Goal: Task Accomplishment & Management: Use online tool/utility

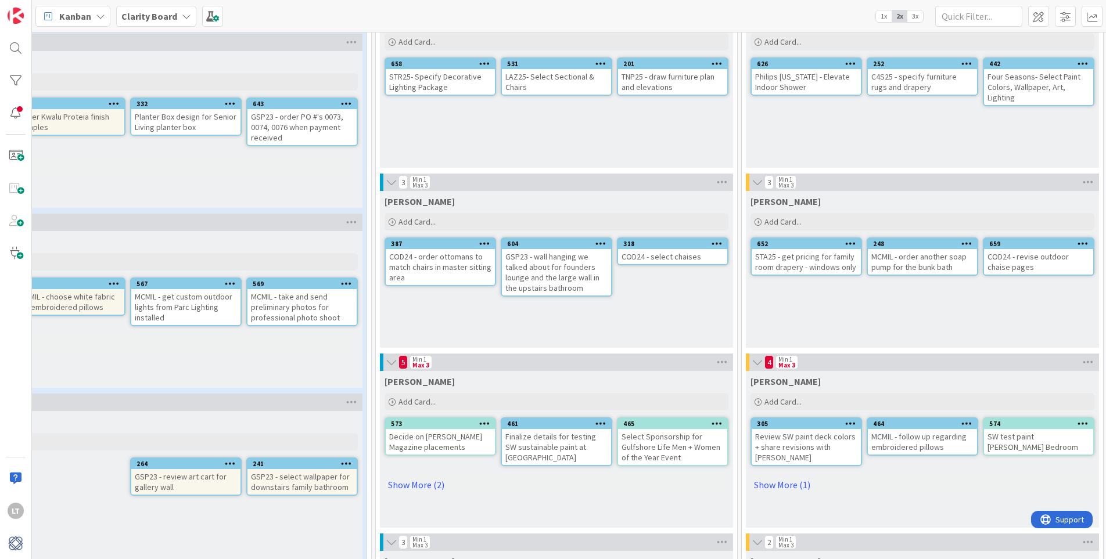
scroll to position [95, 265]
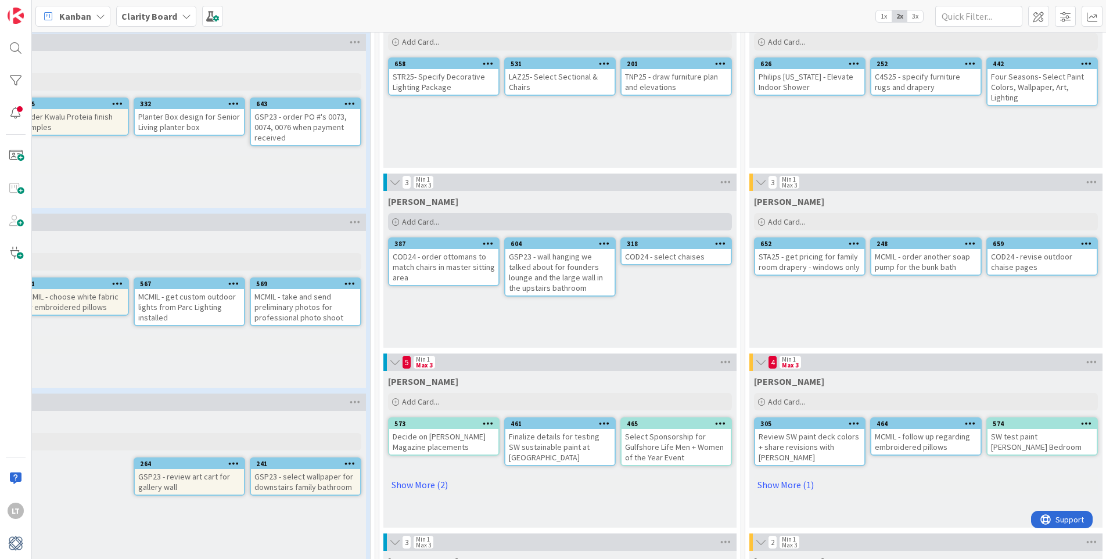
click at [446, 220] on div "Add Card..." at bounding box center [560, 221] width 344 height 17
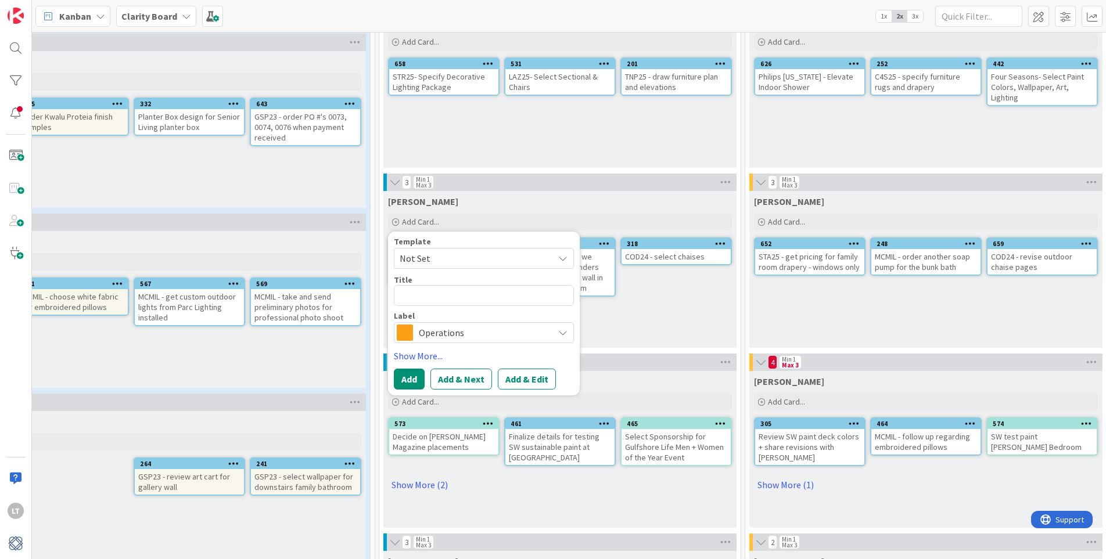
type textarea "x"
type textarea "S"
type textarea "x"
type textarea "ST"
type textarea "x"
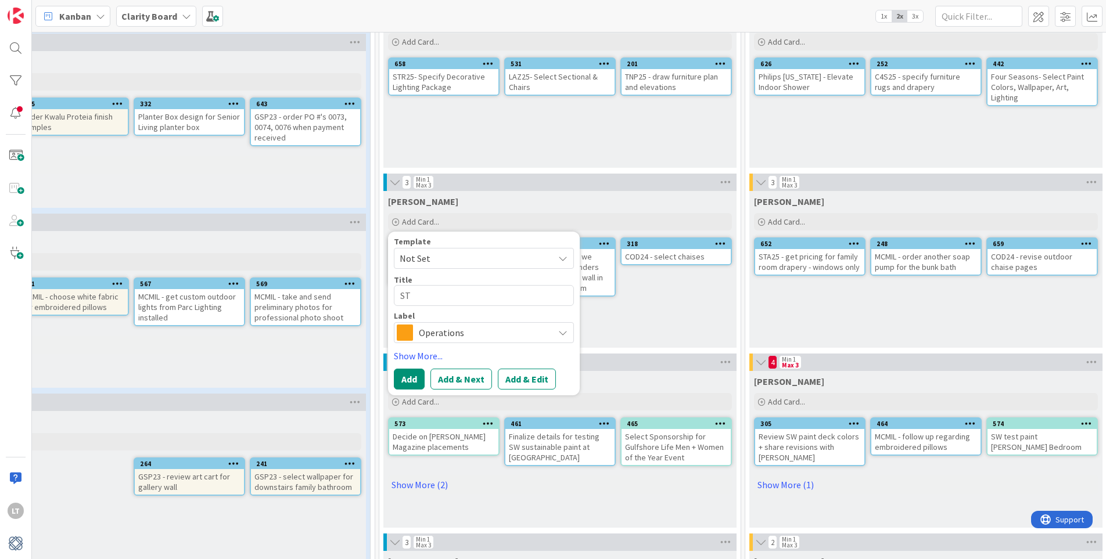
type textarea "STA"
type textarea "x"
type textarea "STA2"
type textarea "x"
type textarea "STA25"
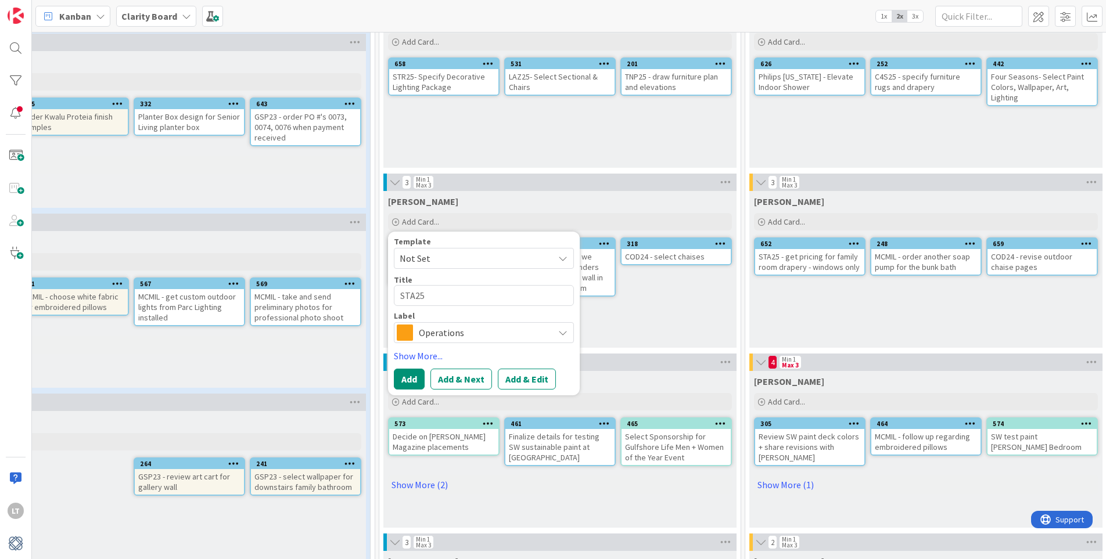
type textarea "x"
type textarea "STA25"
type textarea "x"
type textarea "STA25 -"
type textarea "x"
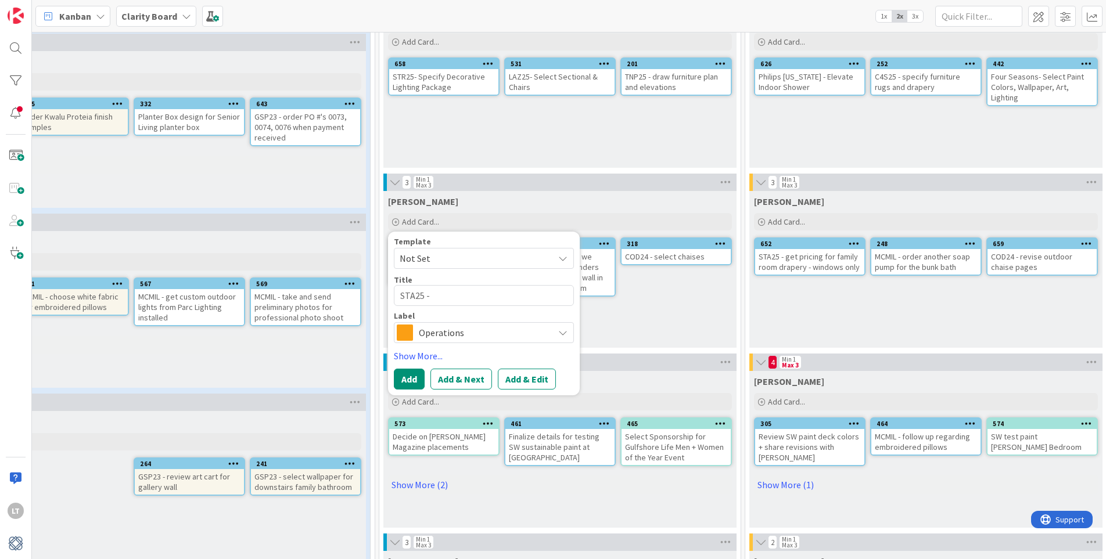
type textarea "STA25 -"
type textarea "x"
type textarea "STA25 - r"
type textarea "x"
type textarea "STA25 - re"
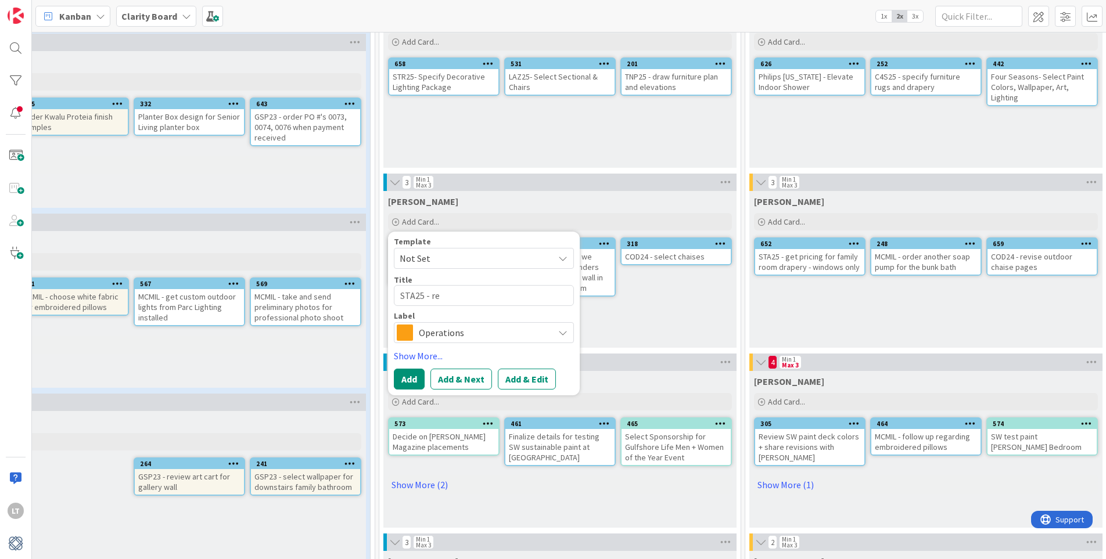
type textarea "x"
type textarea "STA25 - ret"
type textarea "x"
type textarea "STA25 - retr"
type textarea "x"
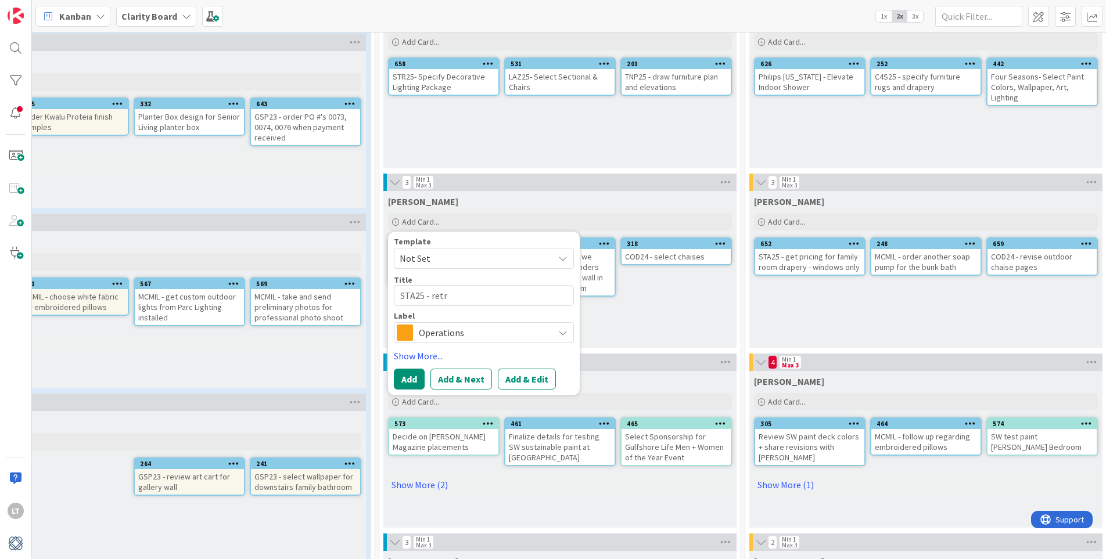
type textarea "STA25 - retru"
type textarea "x"
type textarea "STA25 - retr"
type textarea "x"
type textarea "STA25 - ret"
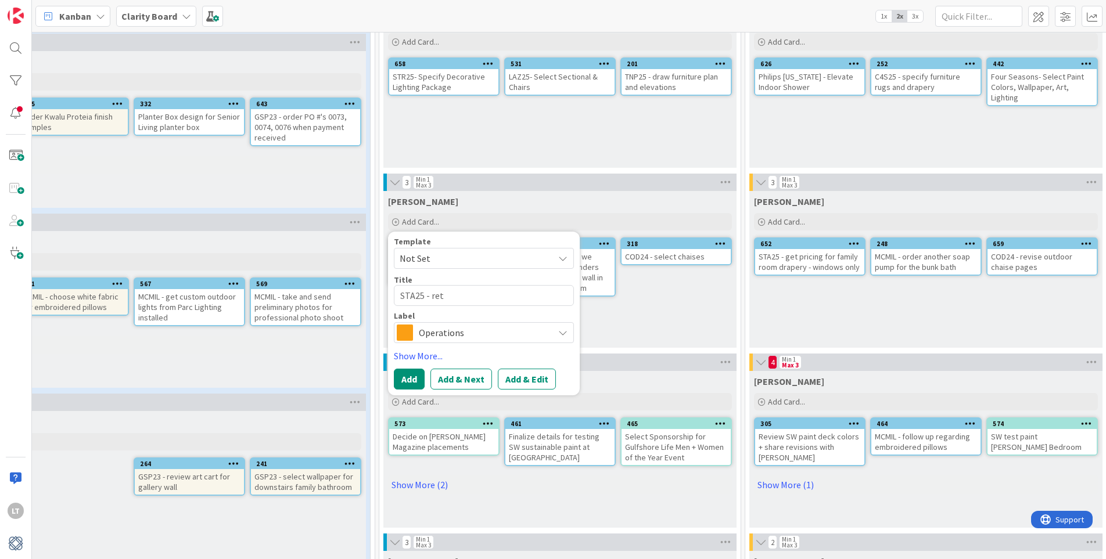
type textarea "x"
type textarea "STA25 - re"
type textarea "x"
type textarea "STA25 - ret"
type textarea "x"
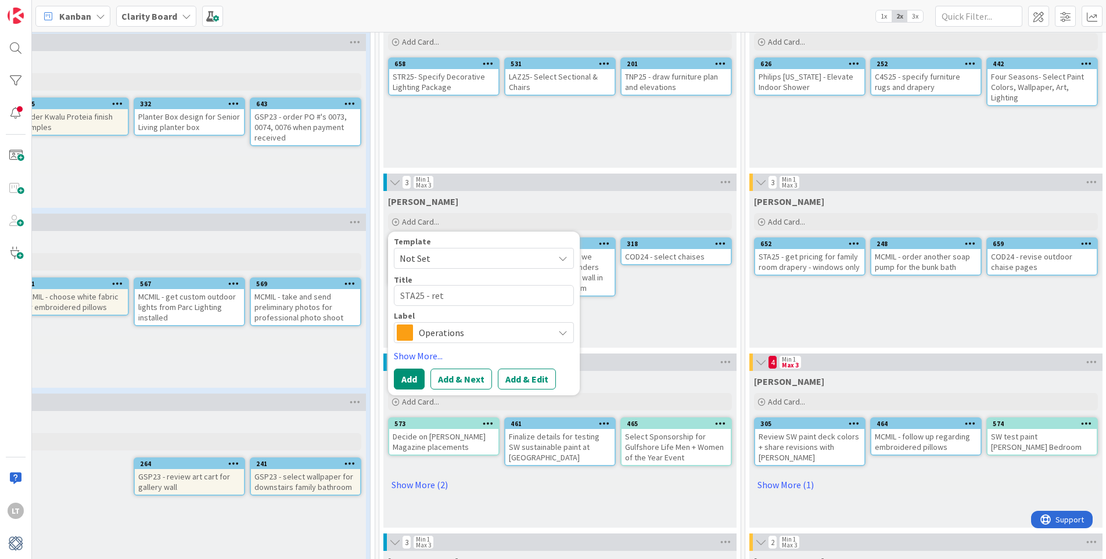
type textarea "STA25 - retu"
type textarea "x"
type textarea "STA25 - retur"
type textarea "x"
type textarea "STA25 - return"
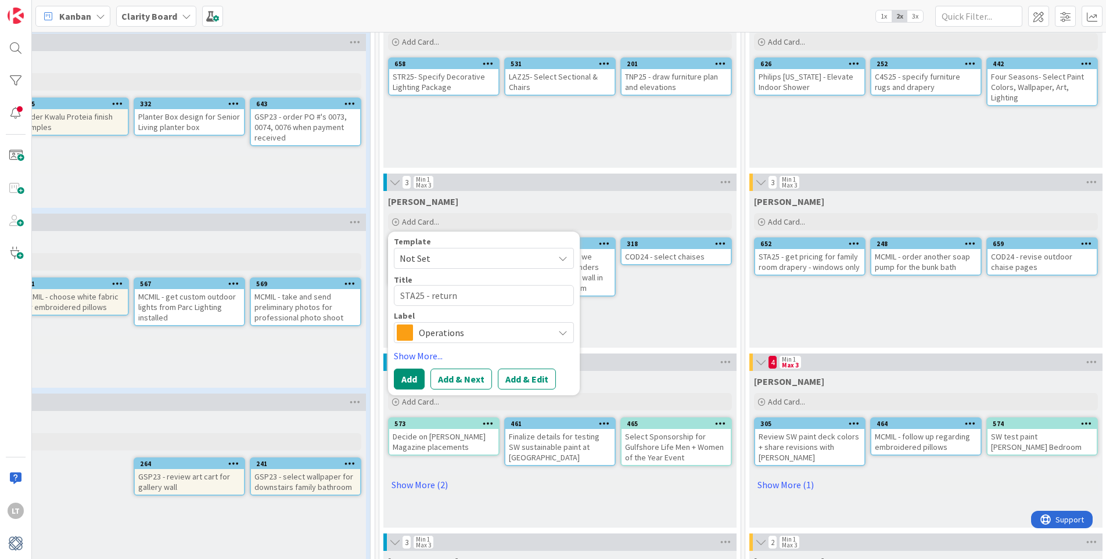
type textarea "x"
type textarea "STA25 - return"
type textarea "x"
type textarea "STA25 - return R"
type textarea "x"
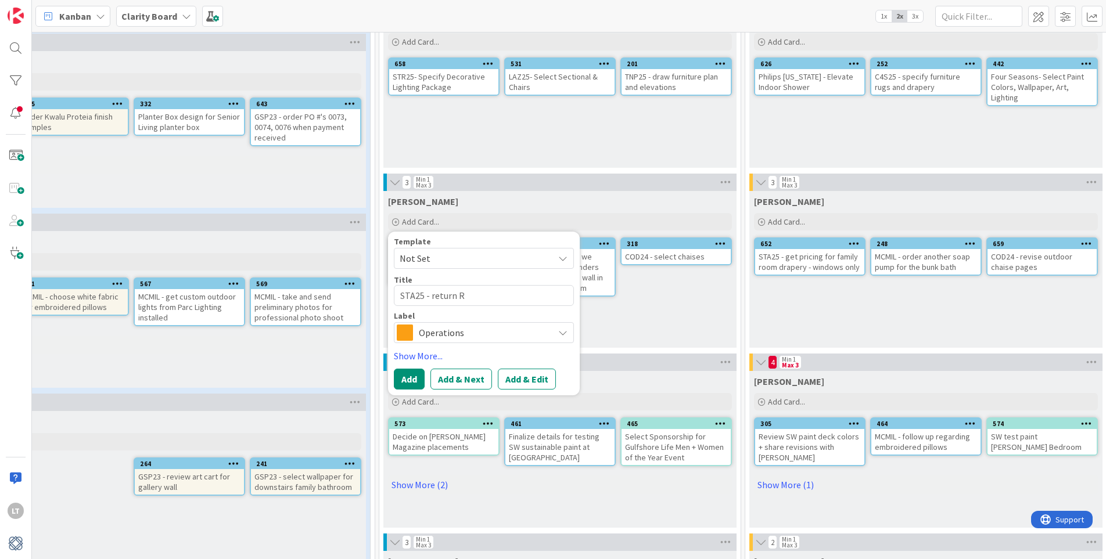
type textarea "STA25 - return Re"
type textarea "x"
type textarea "STA25 - return R"
type textarea "x"
type textarea "STA25 - return"
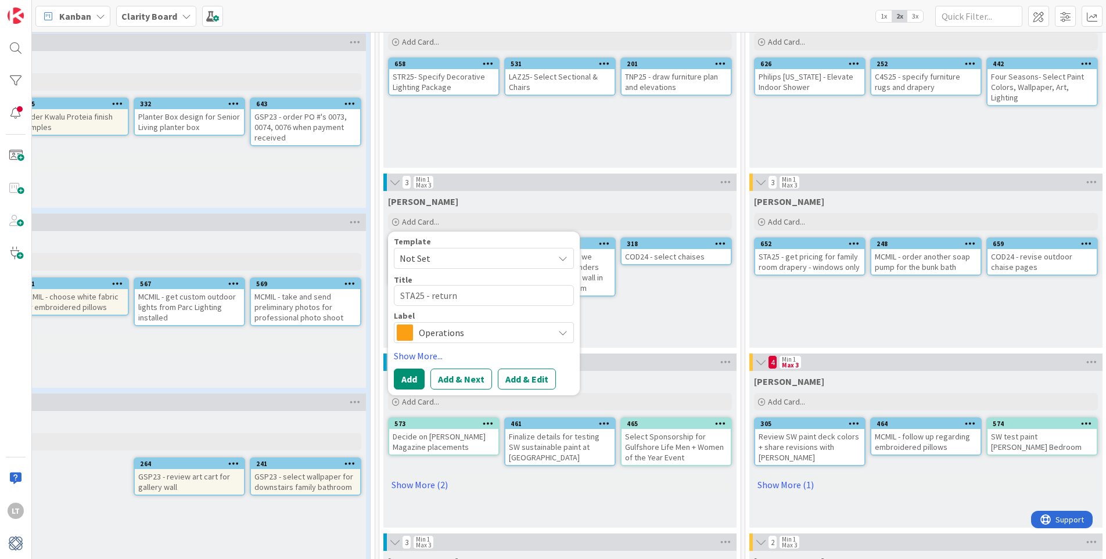
type textarea "x"
type textarea "STA25 - return f"
type textarea "x"
type textarea "STA25 - return fo"
type textarea "x"
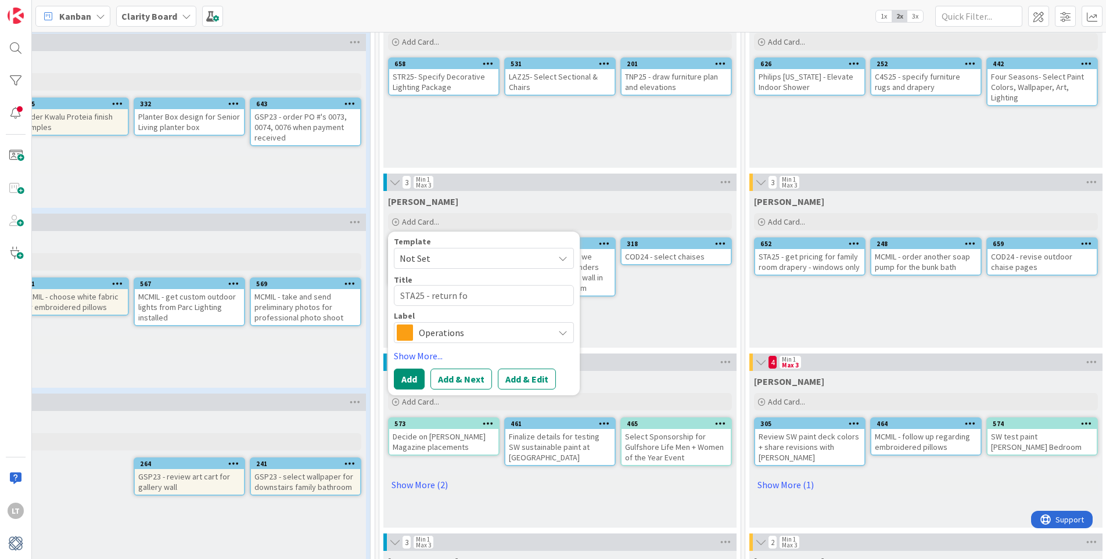
type textarea "STA25 - return [PERSON_NAME]"
type textarea "x"
type textarea "STA25 - return [PERSON_NAME]"
type textarea "x"
type textarea "STA25 - return foyer"
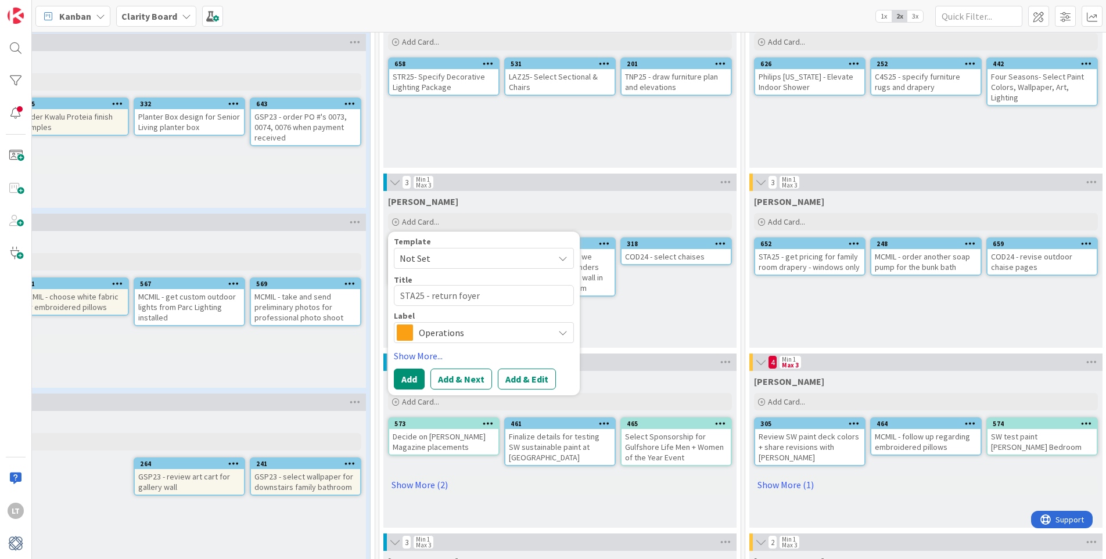
type textarea "x"
type textarea "STA25 - return foyer"
type textarea "x"
type textarea "STA25 - return foyer l"
type textarea "x"
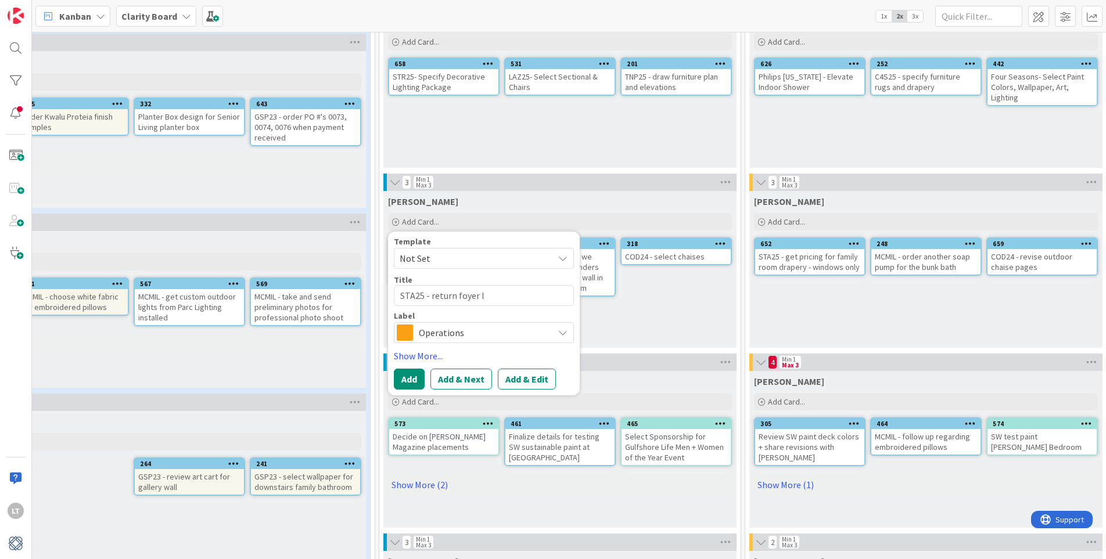
type textarea "STA25 - return foyer la"
type textarea "x"
type textarea "STA25 - return foyer [PERSON_NAME]"
type textarea "x"
type textarea "STA25 - return foyer lamp"
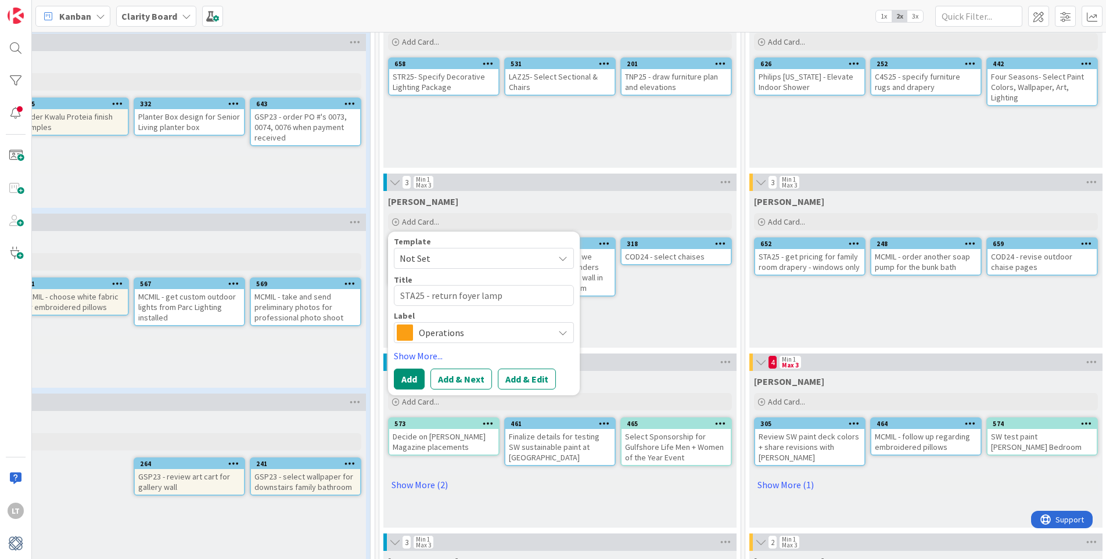
type textarea "x"
type textarea "STA25 - return foyer lamp"
type textarea "x"
type textarea "STA25 - return foyer lamp w"
type textarea "x"
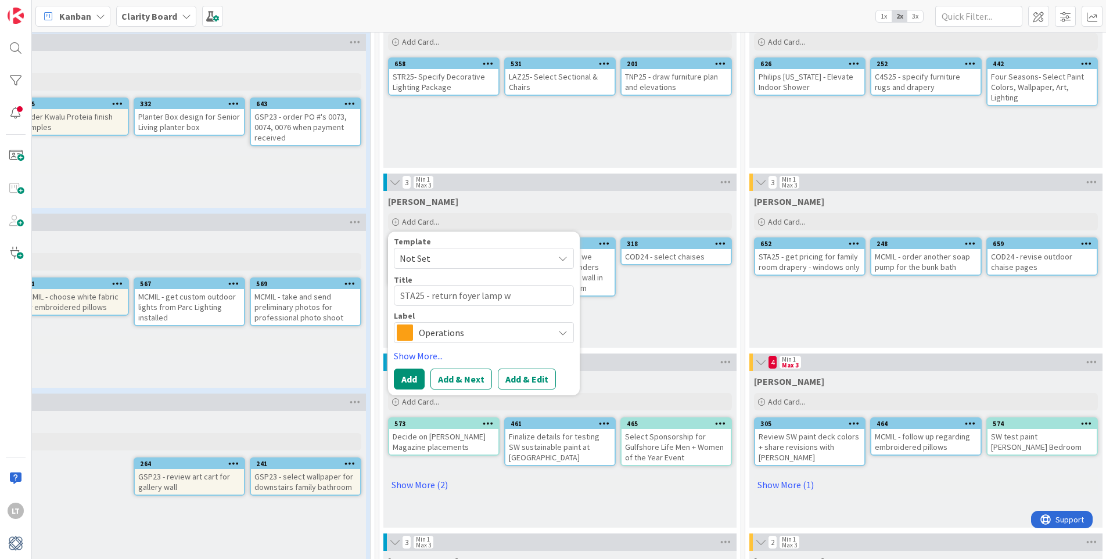
type textarea "STA25 - return foyer lamp wh"
type textarea "x"
type textarea "STA25 - return foyer lamp whe"
type textarea "x"
type textarea "STA25 - return foyer lamp when"
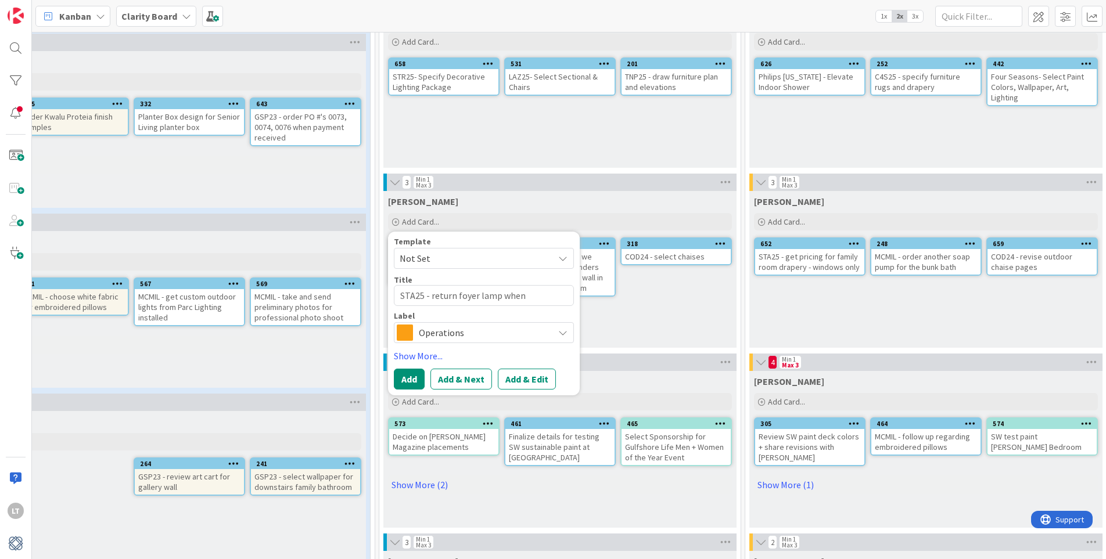
type textarea "x"
type textarea "STA25 - return foyer lamp when"
type textarea "x"
type textarea "STA25 - return foyer lamp when n"
type textarea "x"
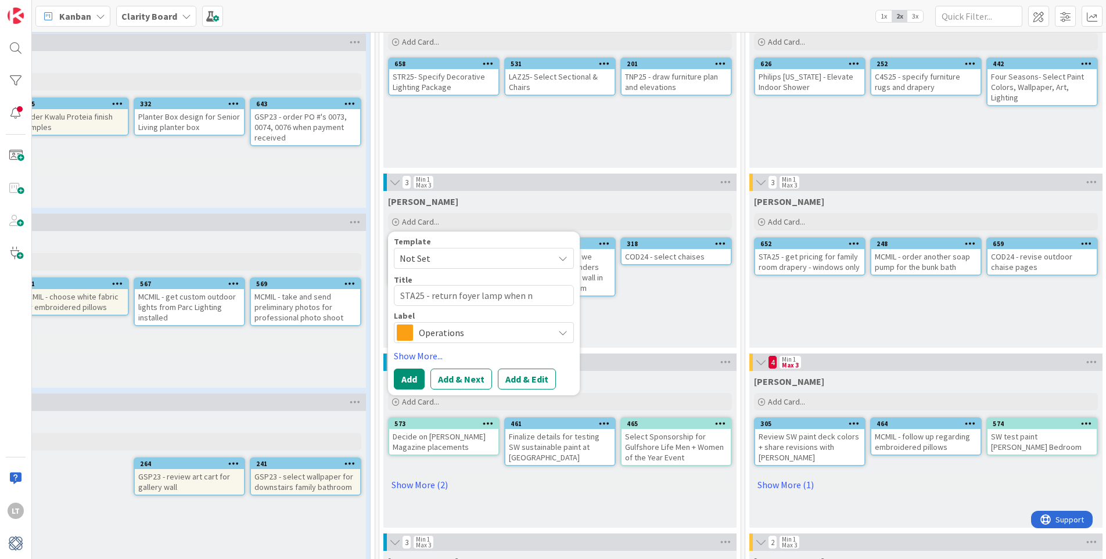
type textarea "STA25 - return foyer lamp when ne"
type textarea "x"
type textarea "STA25 - return foyer lamp when new"
type textarea "x"
type textarea "STA25 - return foyer lamp when new"
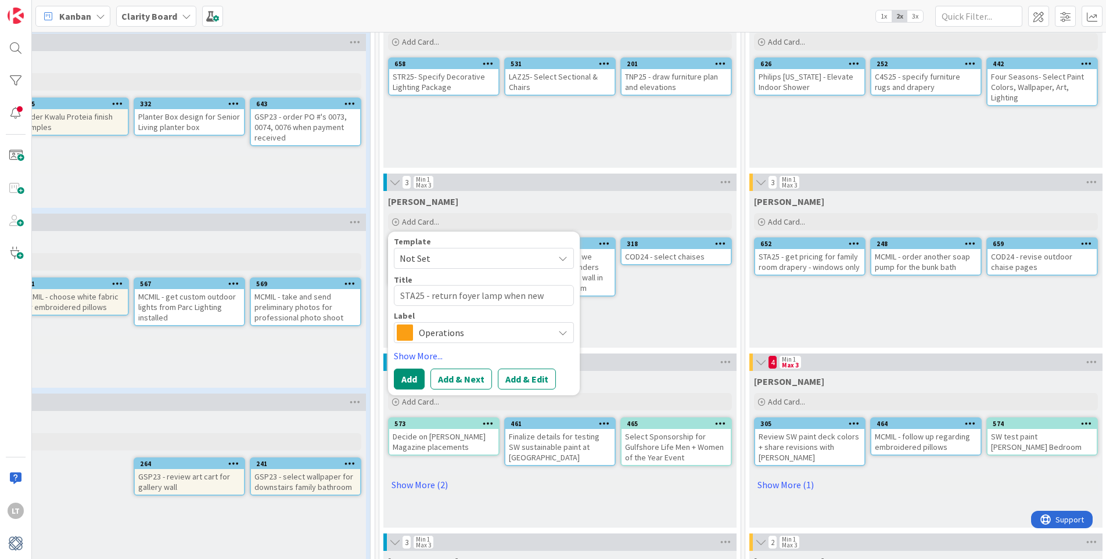
type textarea "x"
type textarea "STA25 - return foyer lamp when new o"
type textarea "x"
type textarea "STA25 - return foyer lamp when new on"
type textarea "x"
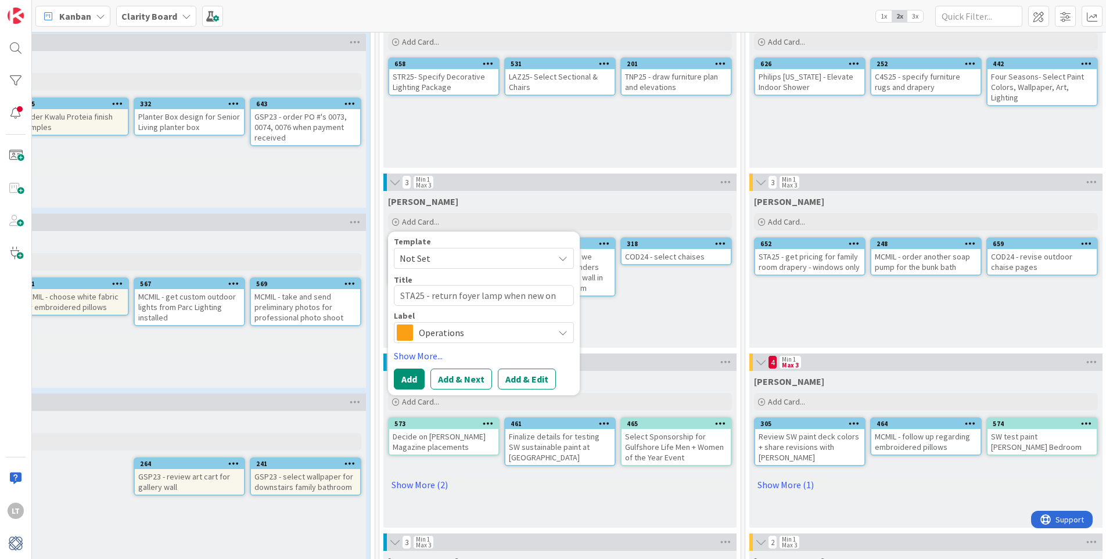
type textarea "STA25 - return foyer lamp when new one"
type textarea "x"
type textarea "STA25 - return foyer lamp when new one"
type textarea "x"
type textarea "STA25 - return foyer lamp when new one a"
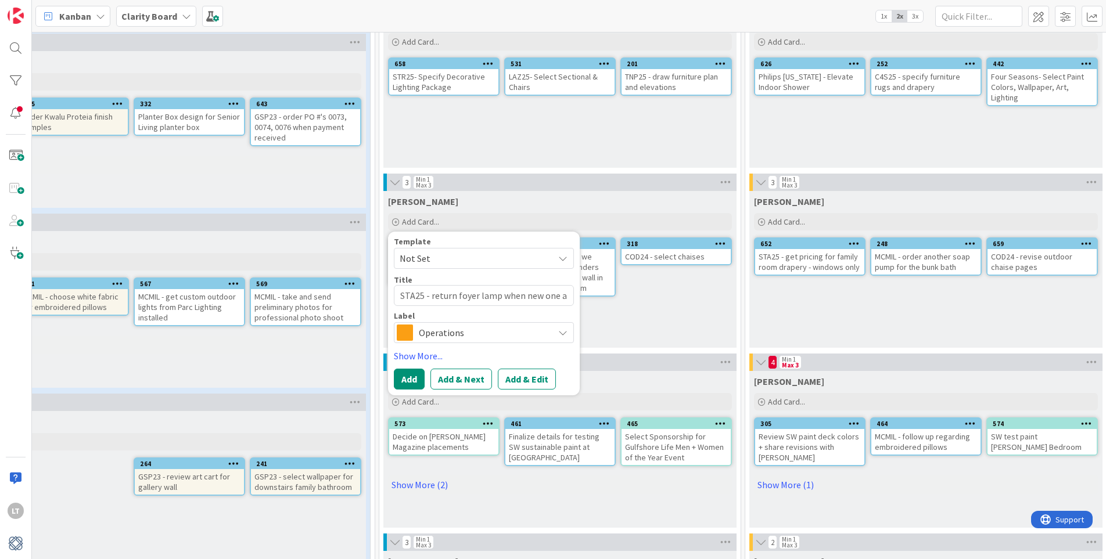
type textarea "x"
type textarea "STA25 - return foyer lamp when new one ar"
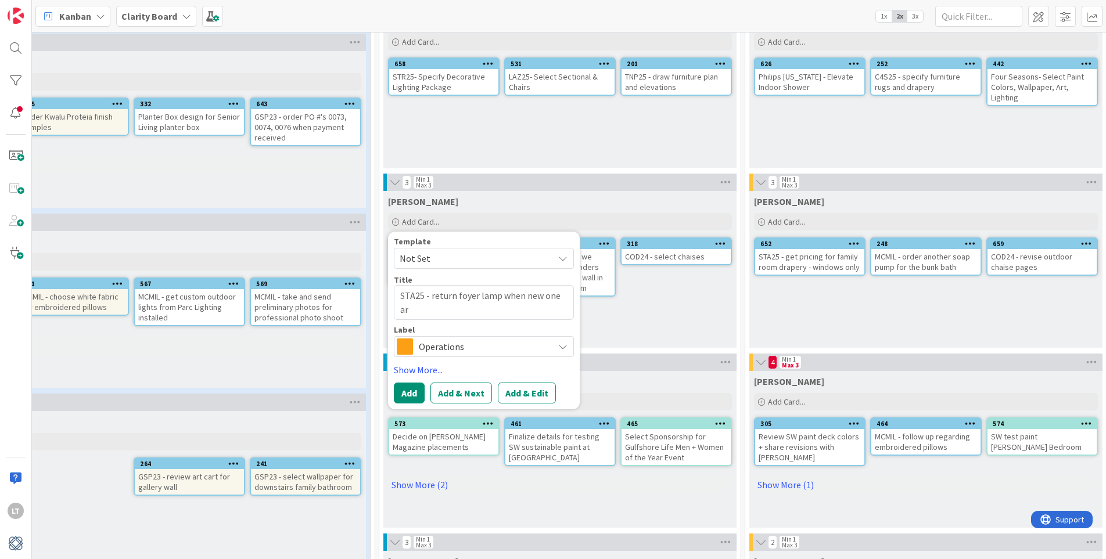
type textarea "x"
type textarea "STA25 - return foyer lamp when new one arr"
type textarea "x"
type textarea "STA25 - return foyer lamp when new one arri"
type textarea "x"
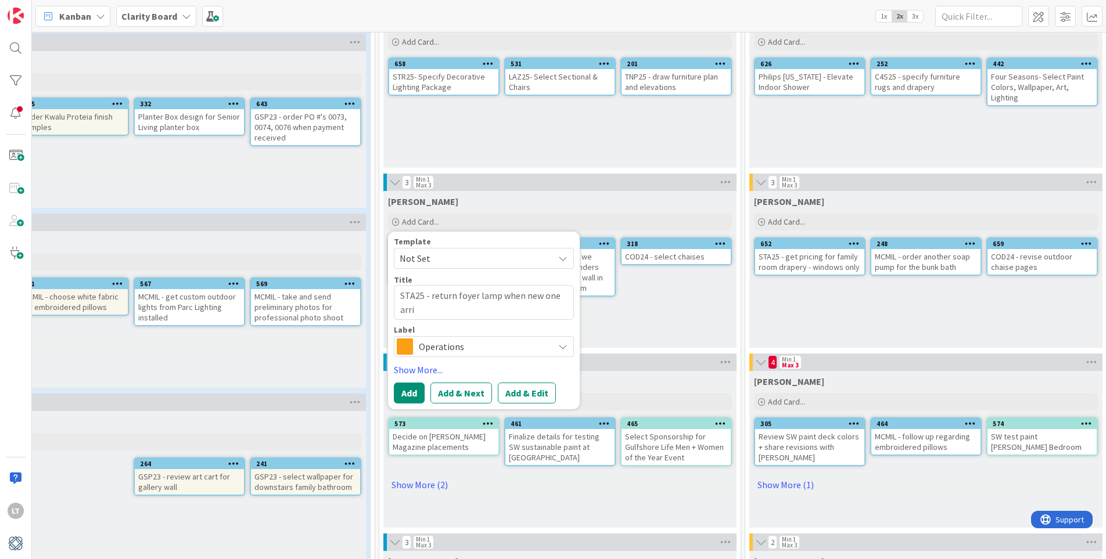
type textarea "STA25 - return foyer lamp when new one arriv"
type textarea "x"
type textarea "STA25 - return foyer lamp when new one arrive"
type textarea "x"
type textarea "STA25 - return foyer lamp when new one arrives"
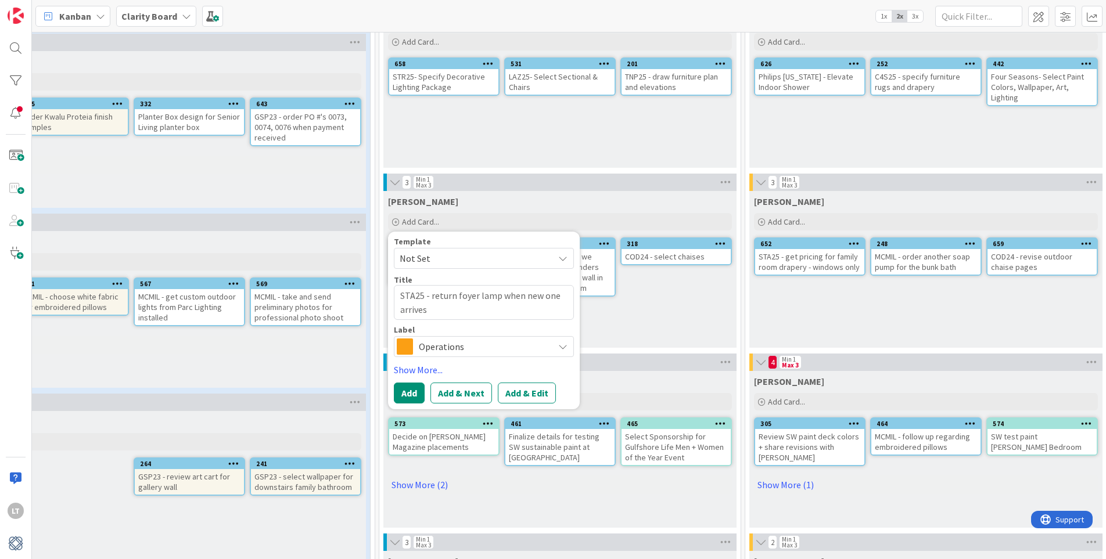
click at [558, 343] on icon at bounding box center [562, 346] width 9 height 9
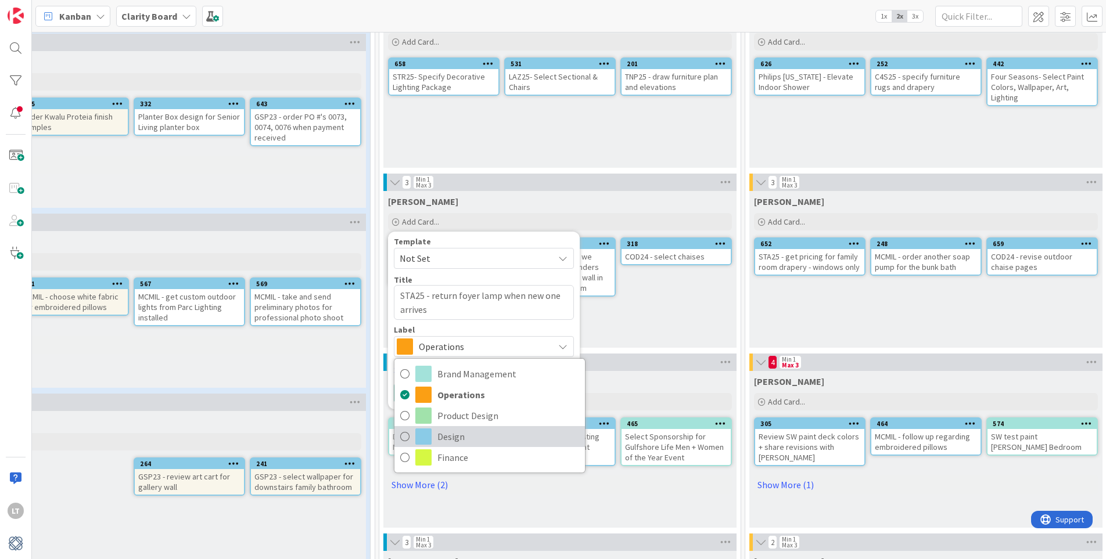
click at [423, 432] on span at bounding box center [423, 437] width 16 height 16
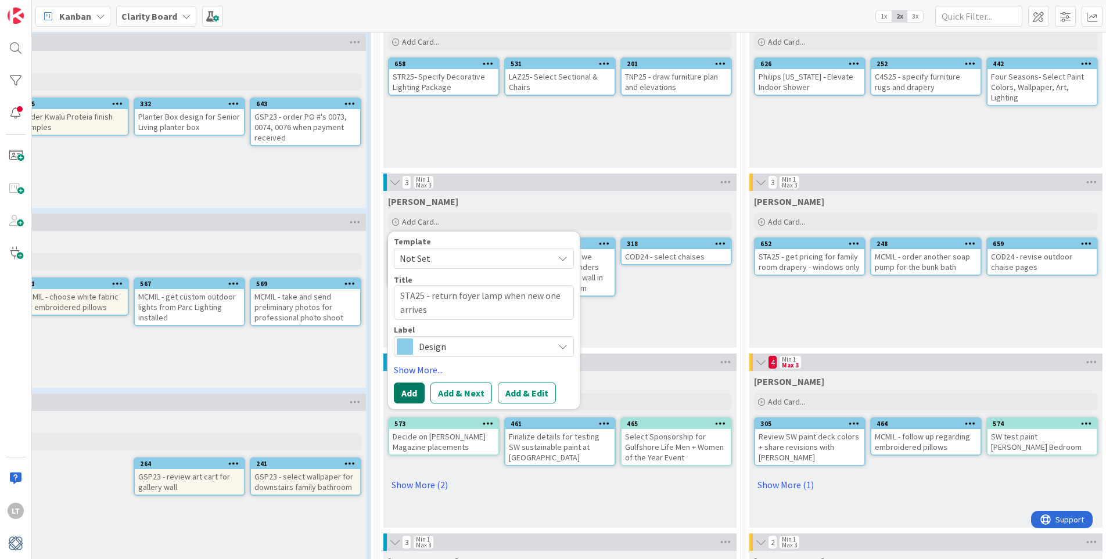
click at [411, 394] on button "Add" at bounding box center [409, 393] width 31 height 21
type textarea "x"
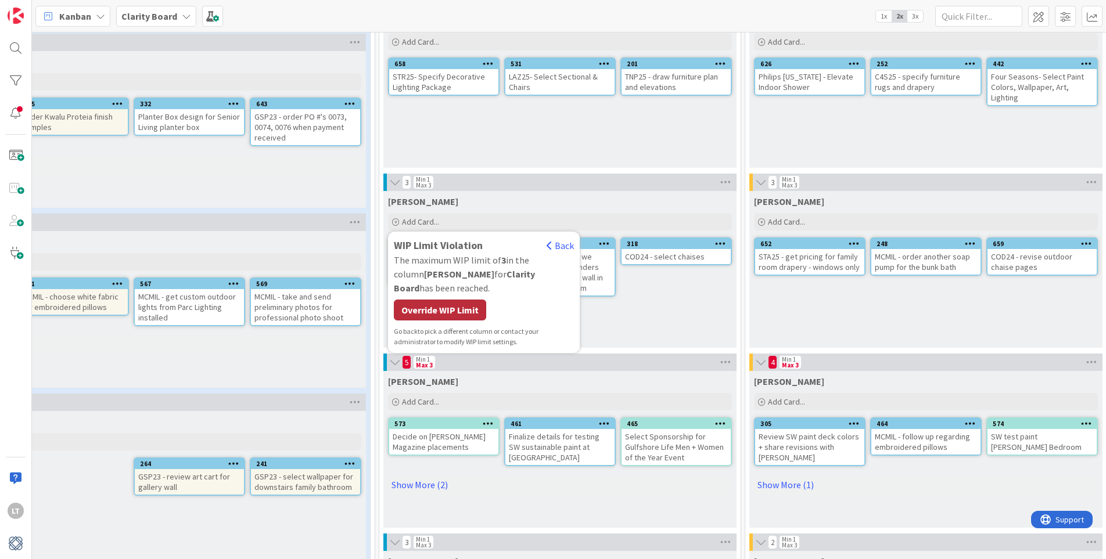
click at [466, 300] on div "Override WIP Limit" at bounding box center [440, 310] width 92 height 21
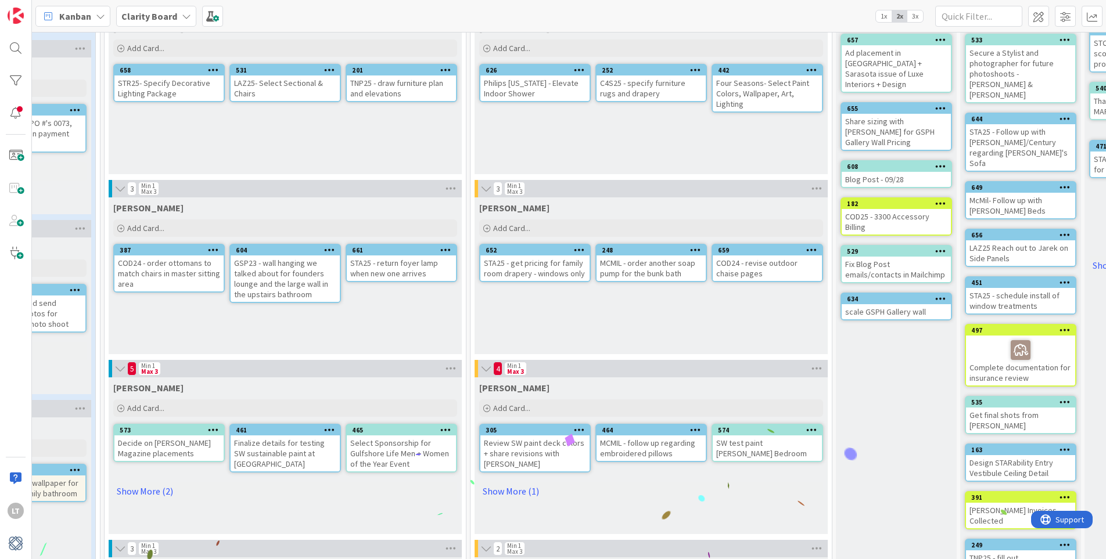
scroll to position [89, 539]
